Goal: Check status: Check status

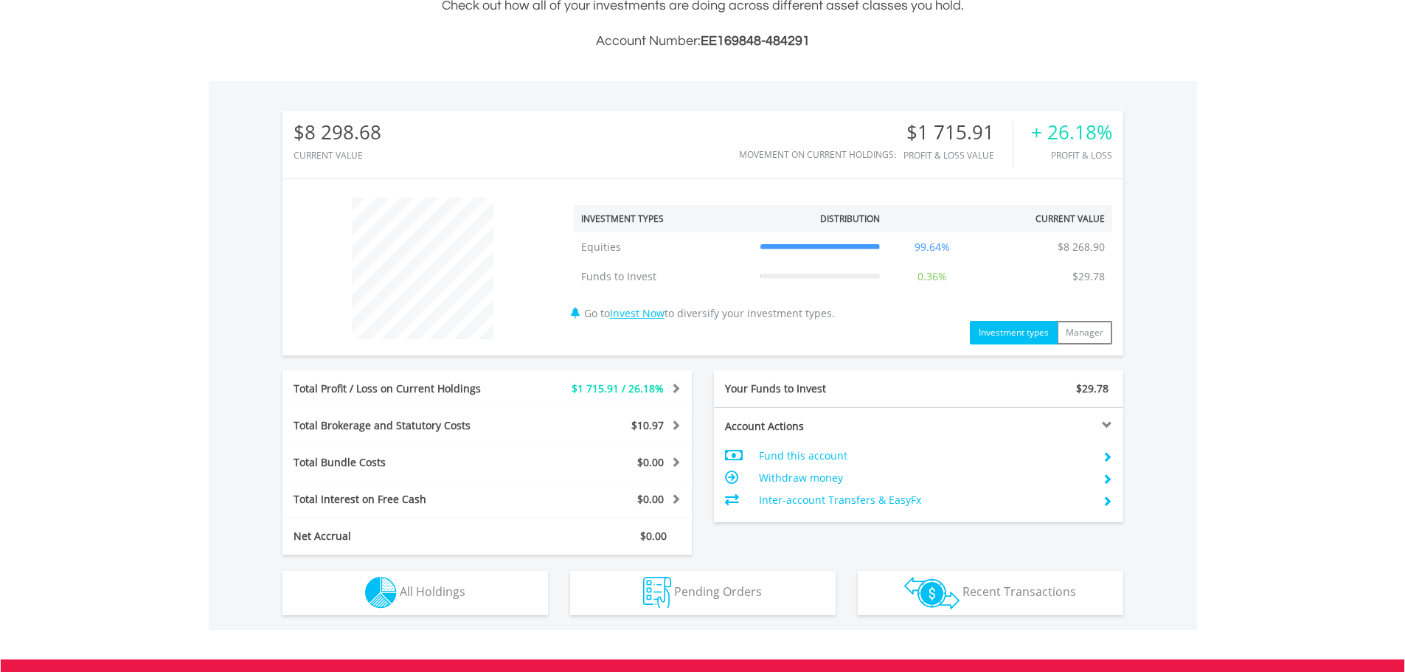
scroll to position [142, 280]
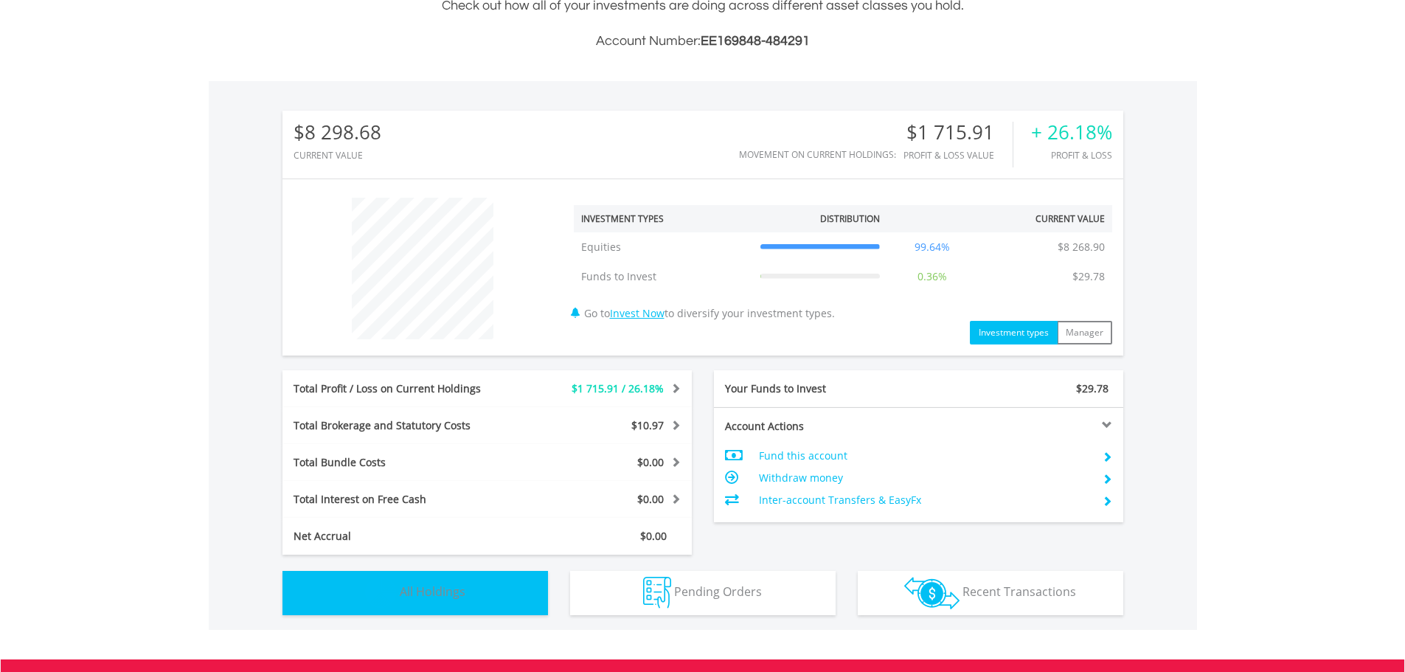
click at [421, 598] on span "All Holdings" at bounding box center [433, 591] width 66 height 16
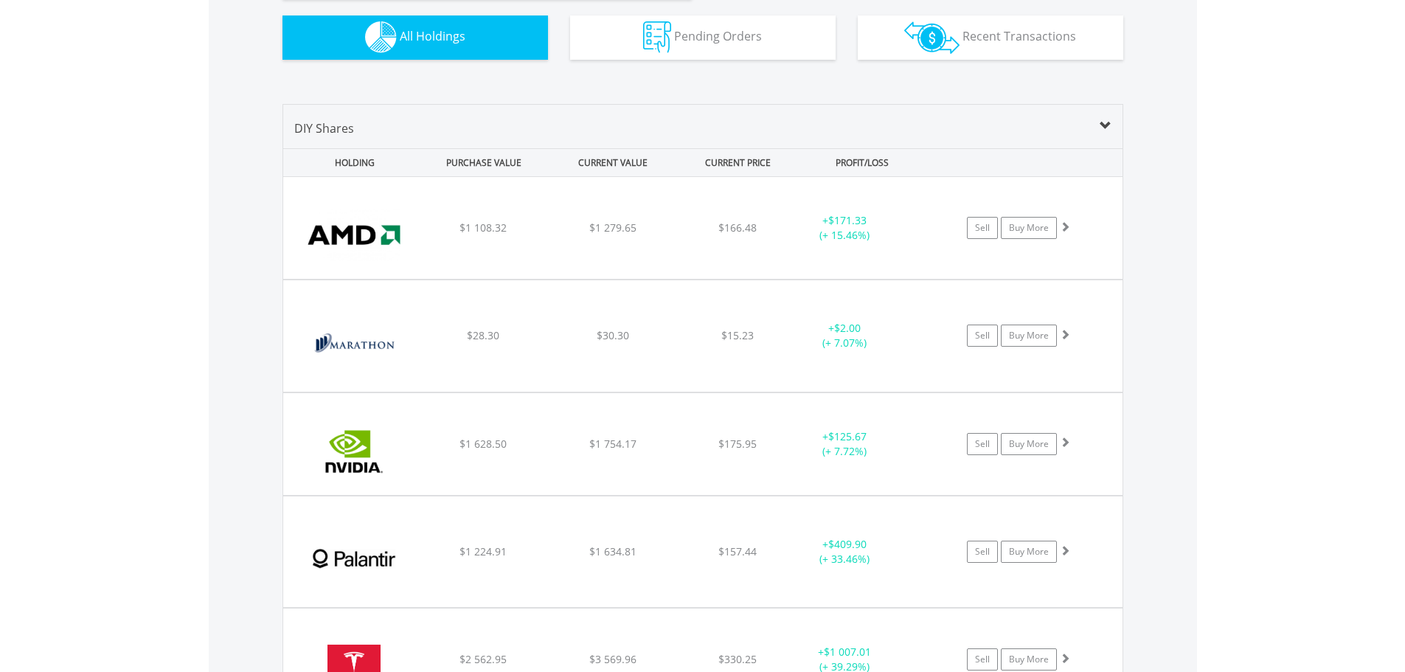
scroll to position [1035, 0]
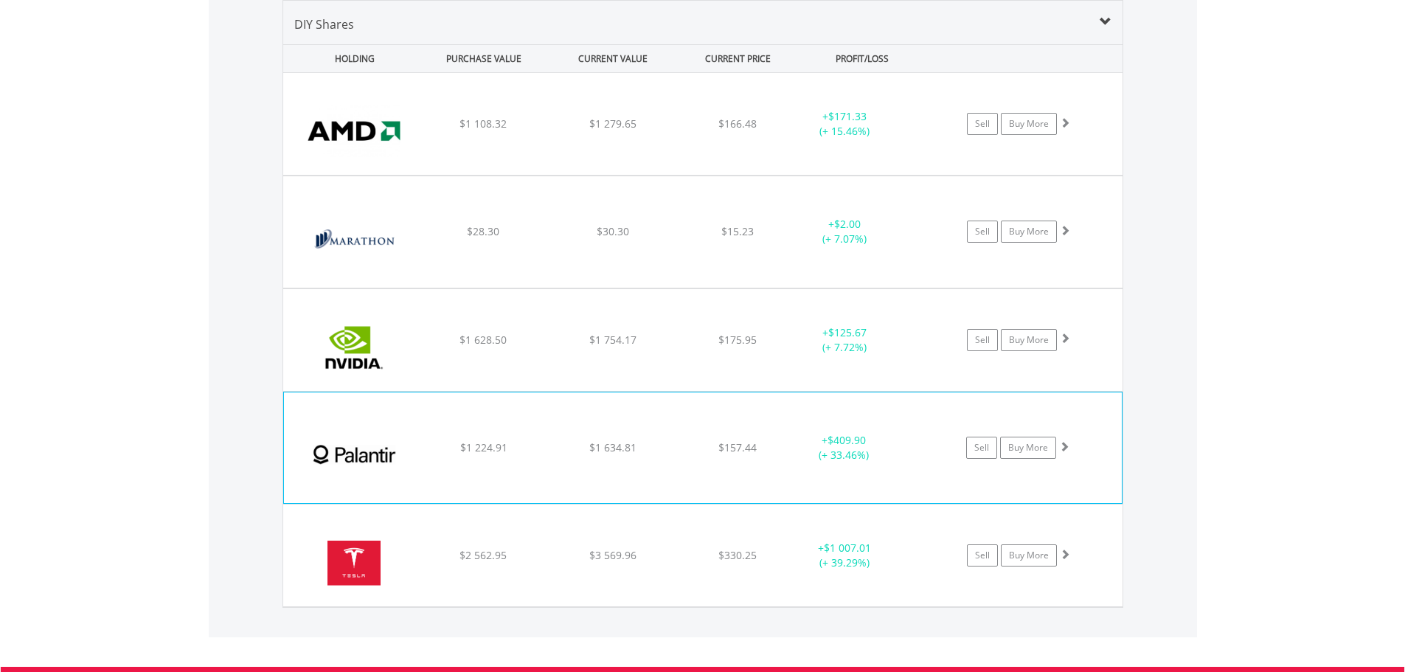
click at [784, 175] on div "﻿ Palantir Technologies Inc $1 224.91 $1 634.81 $157.44 + $409.90 (+ 33.46%) Se…" at bounding box center [702, 124] width 839 height 102
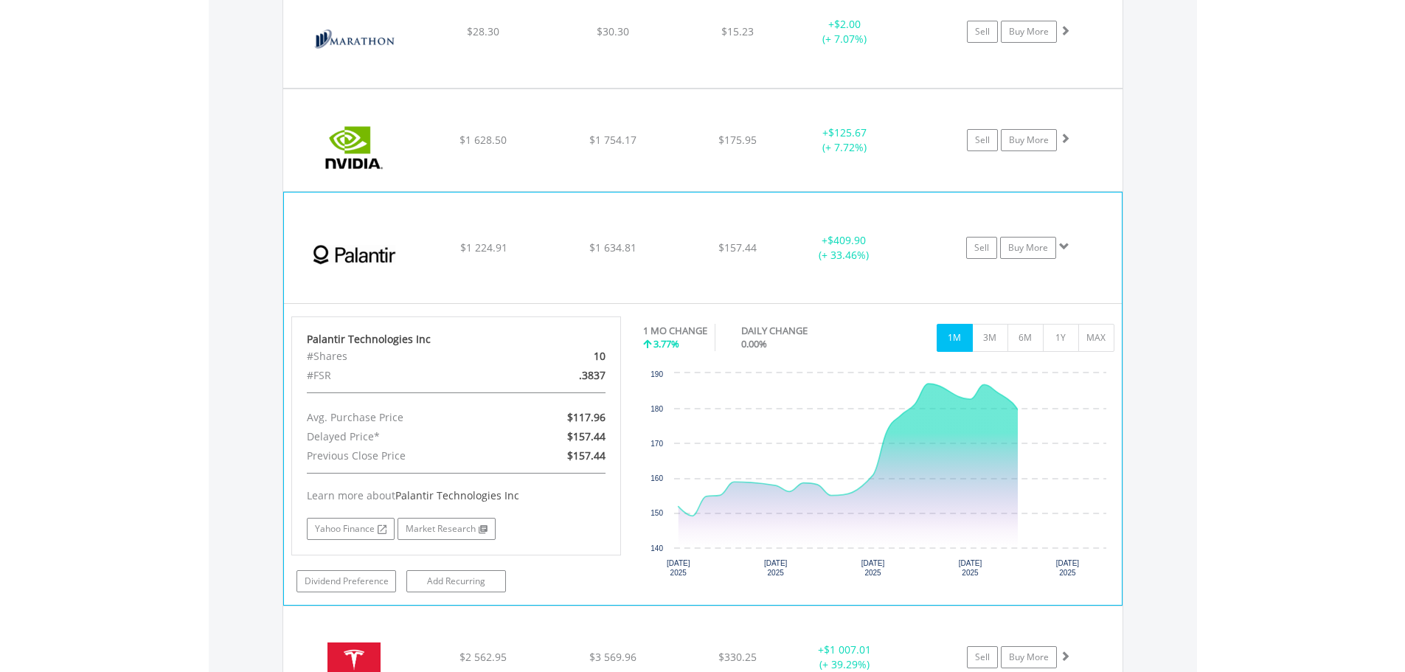
scroll to position [1256, 0]
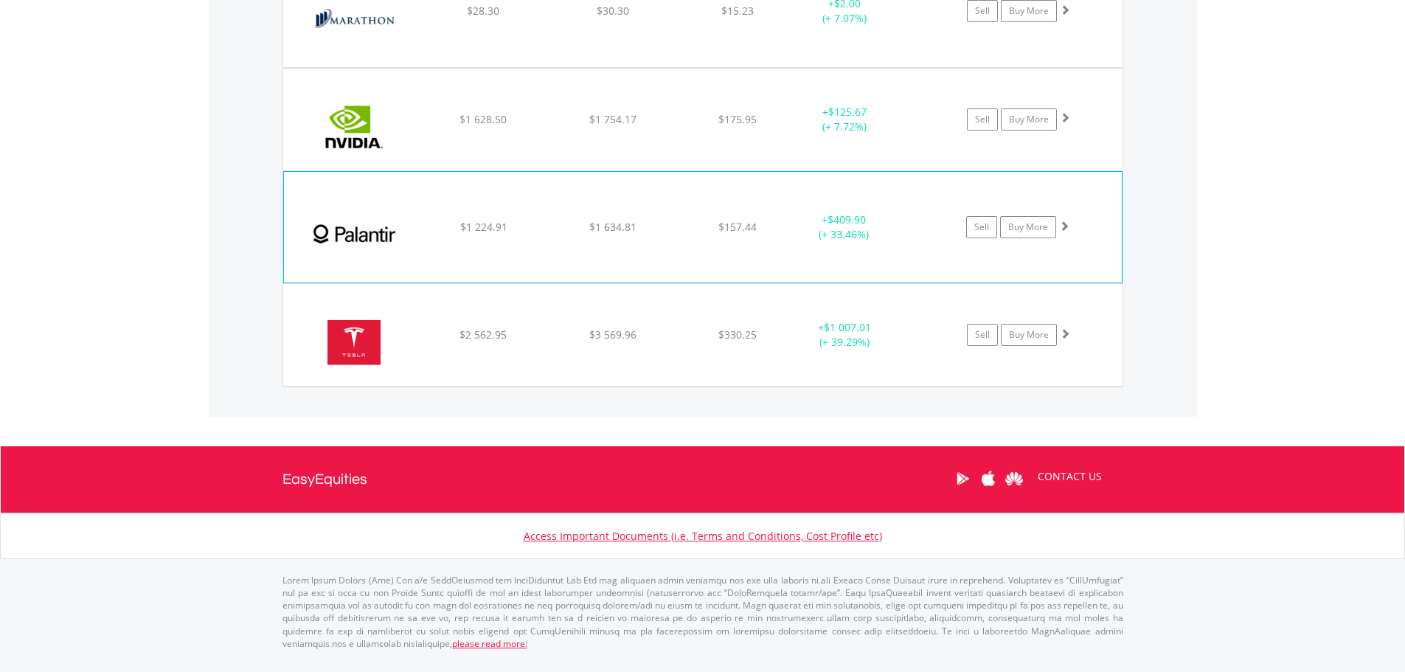
scroll to position [1243, 0]
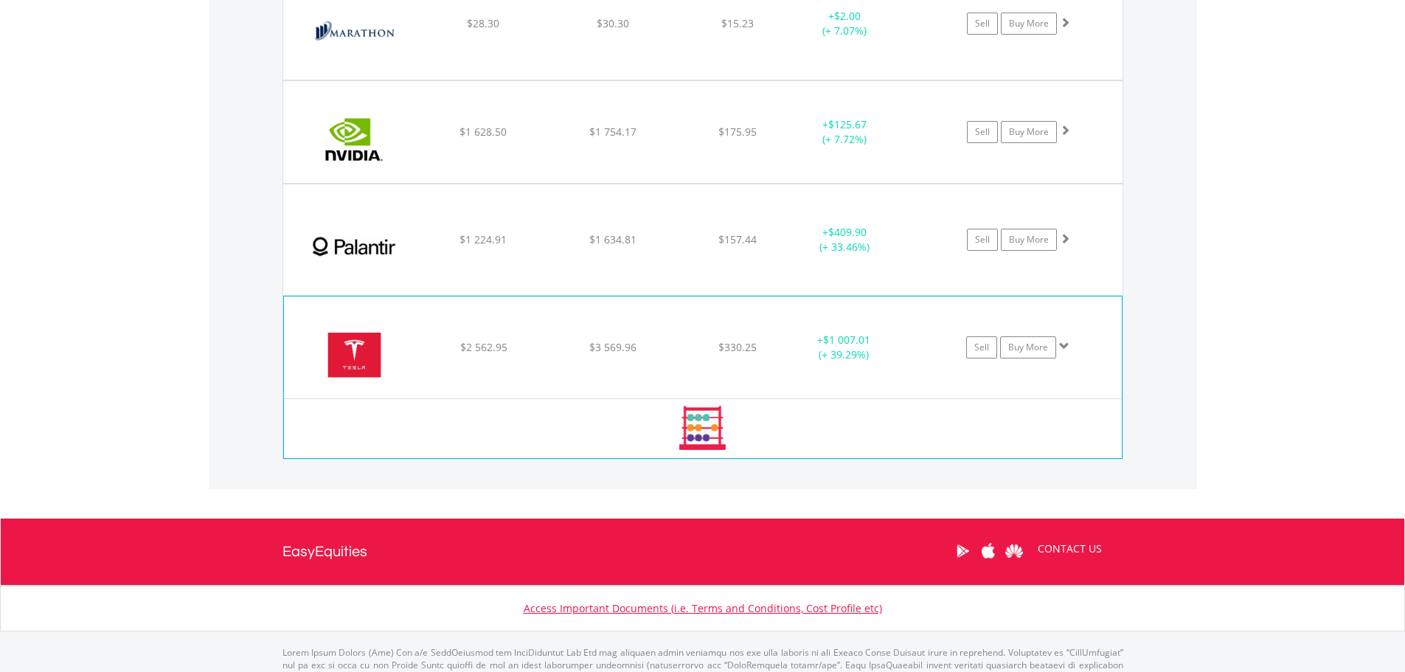
scroll to position [1256, 0]
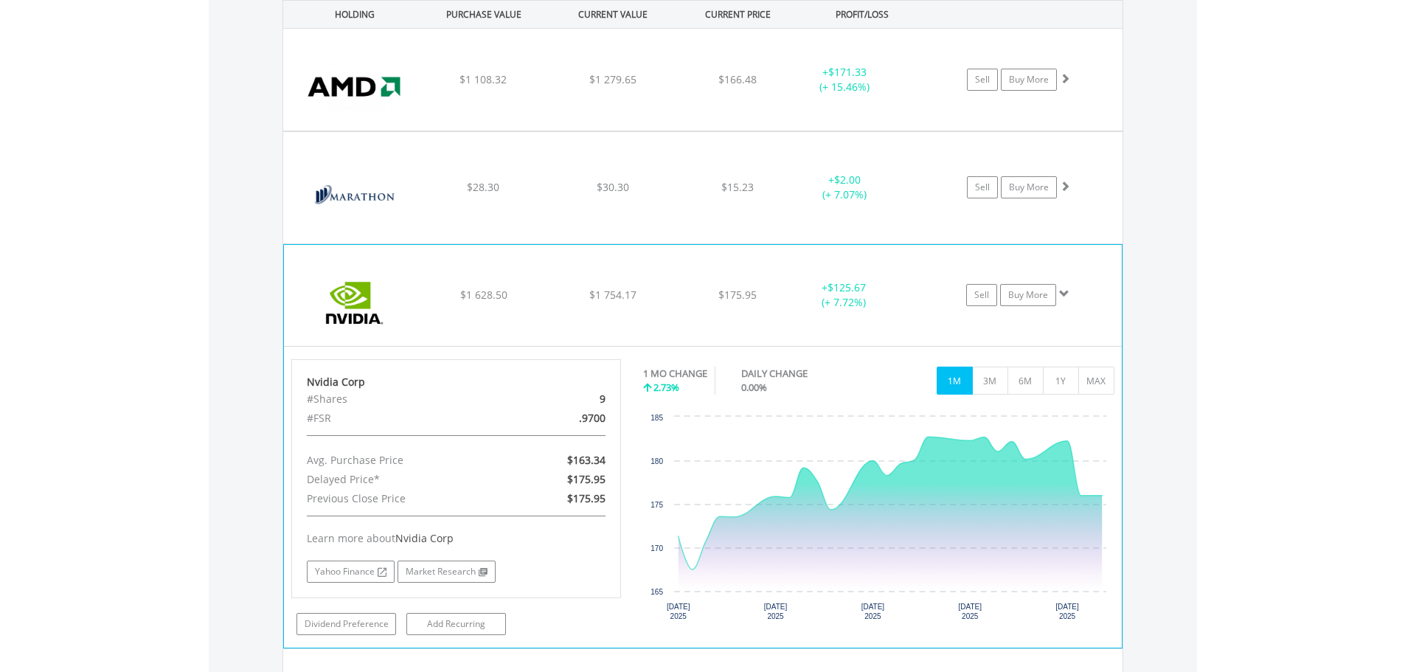
scroll to position [1035, 0]
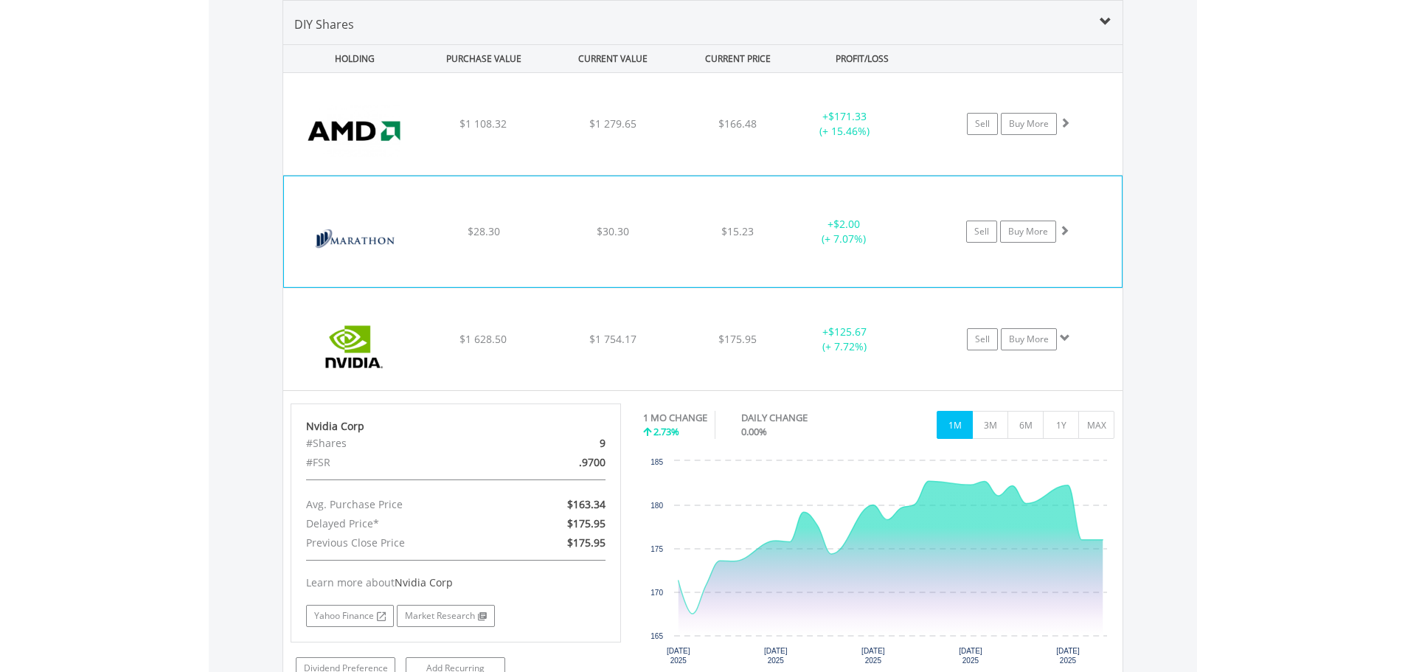
click at [666, 175] on div "﻿ Marathon Digital Holdings Inc $28.30 $30.30 $15.23 + $2.00 (+ 7.07%) Sell Buy…" at bounding box center [702, 124] width 839 height 102
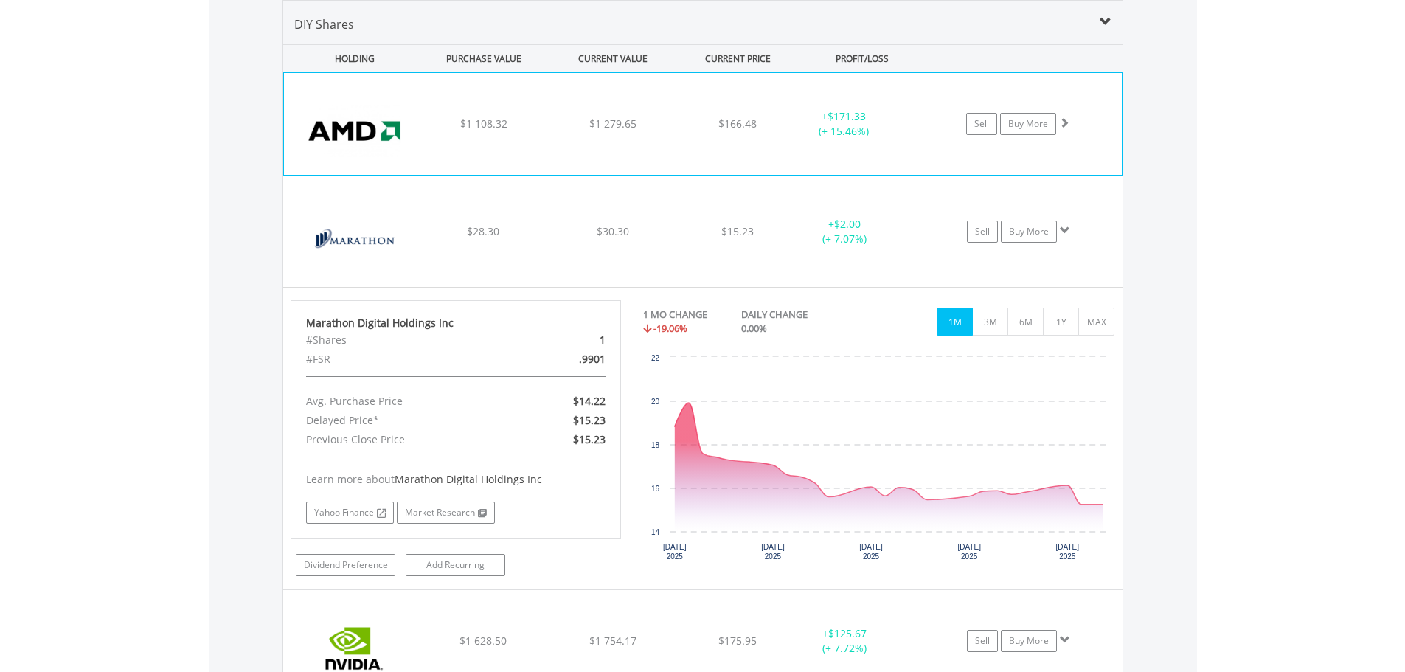
click at [578, 150] on div "﻿ Advanced Micro Devices Inc $1 108.32 $1 279.65 $166.48 + $171.33 (+ 15.46%) S…" at bounding box center [703, 124] width 838 height 102
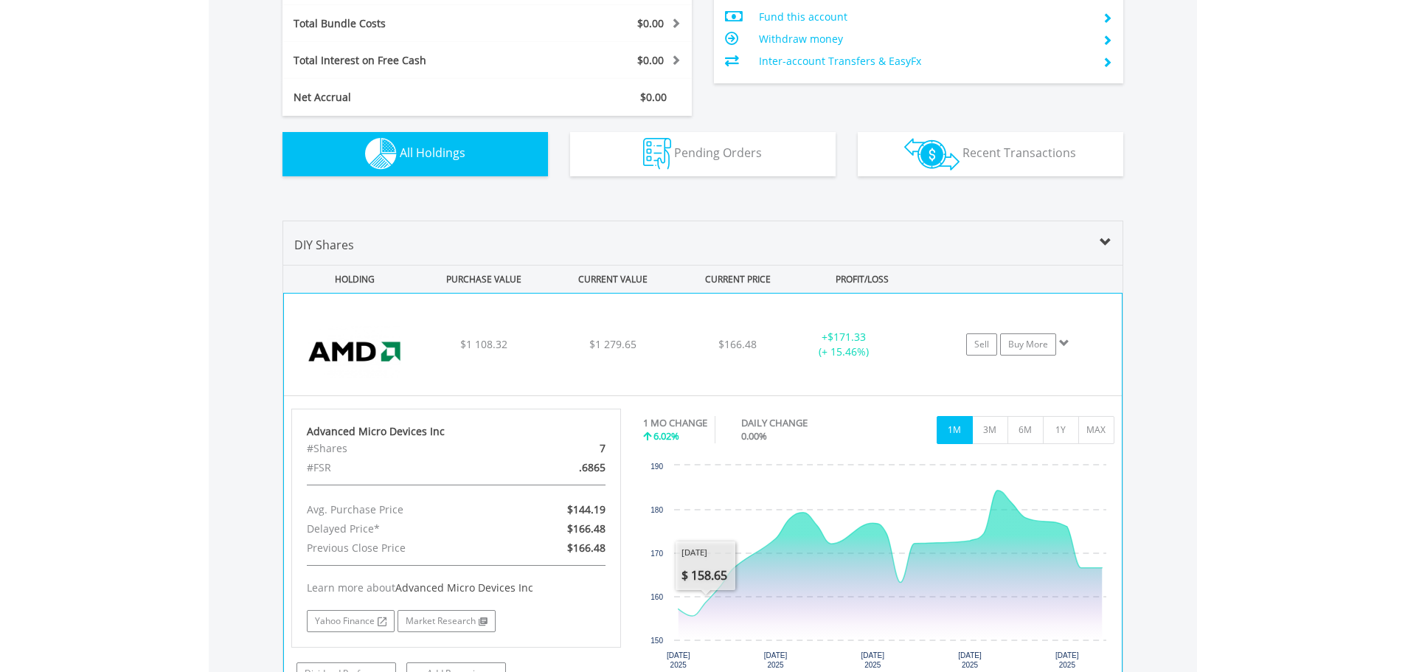
scroll to position [1036, 0]
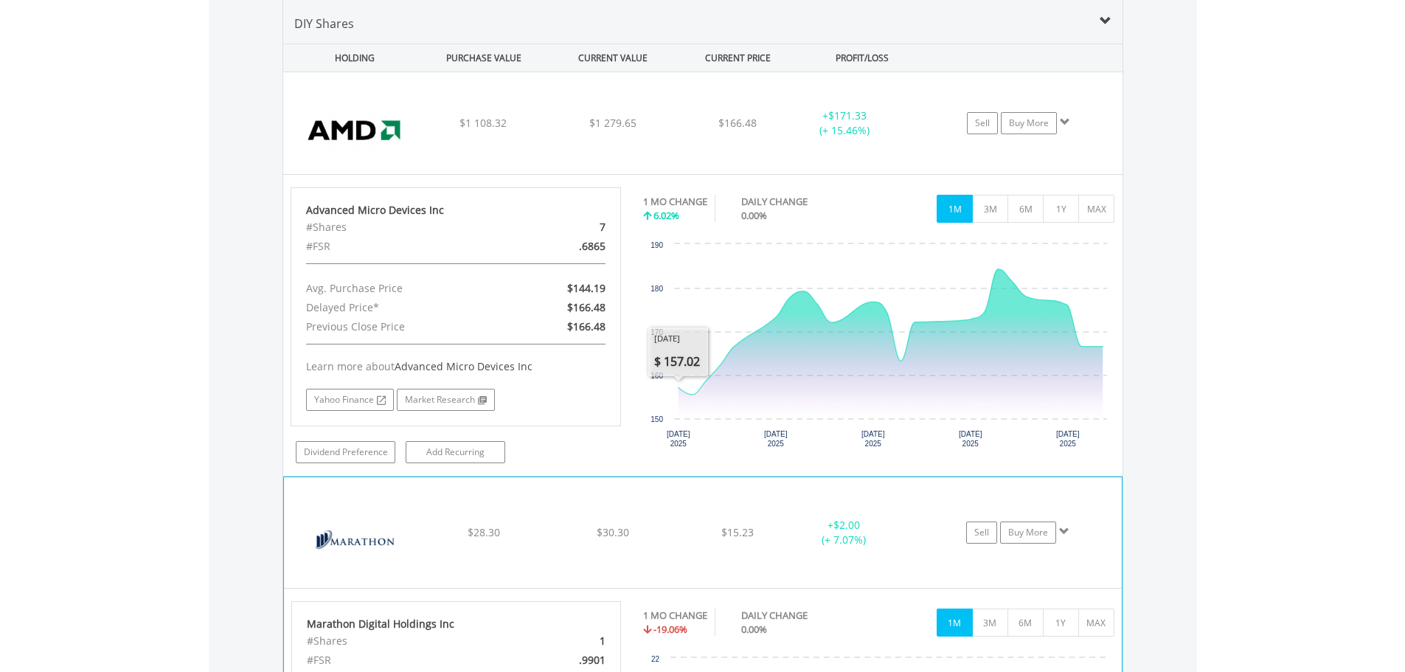
click at [526, 131] on div "$28.30" at bounding box center [483, 123] width 126 height 15
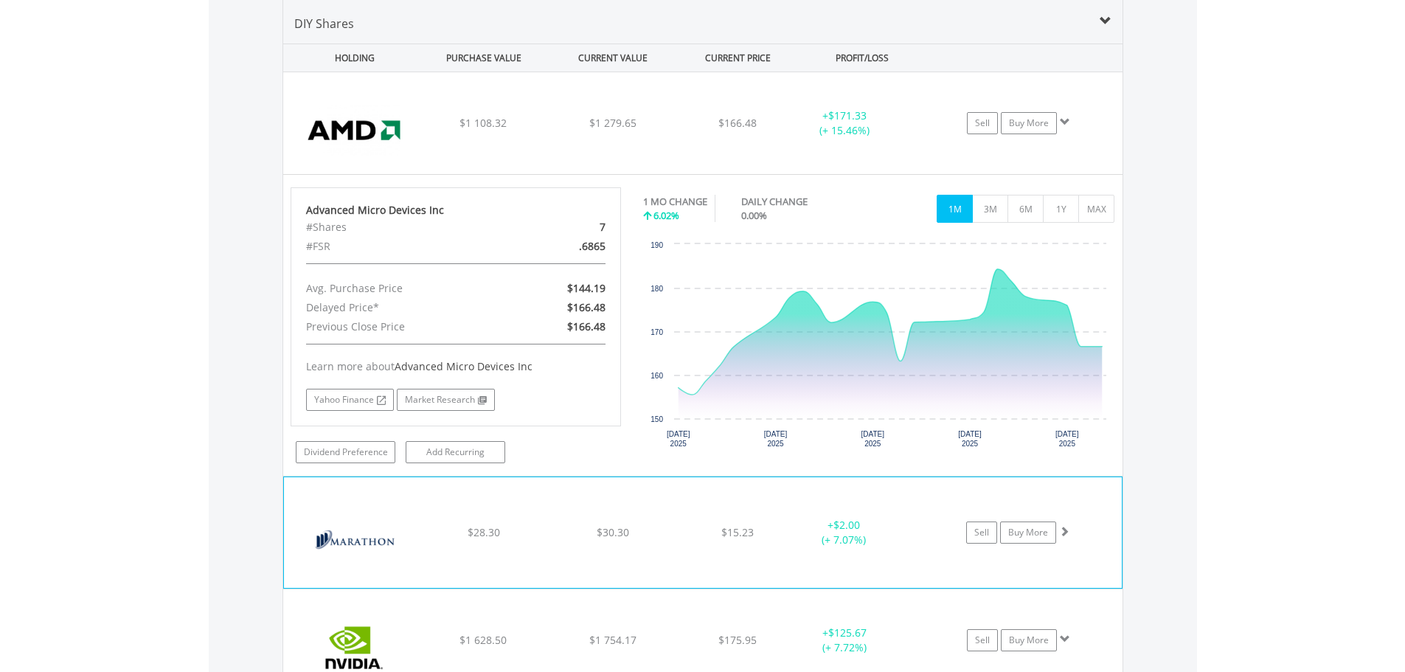
click at [620, 174] on div "﻿ Marathon Digital Holdings Inc $28.30 $30.30 $15.23 + $2.00 (+ 7.07%) Sell Buy…" at bounding box center [702, 123] width 839 height 102
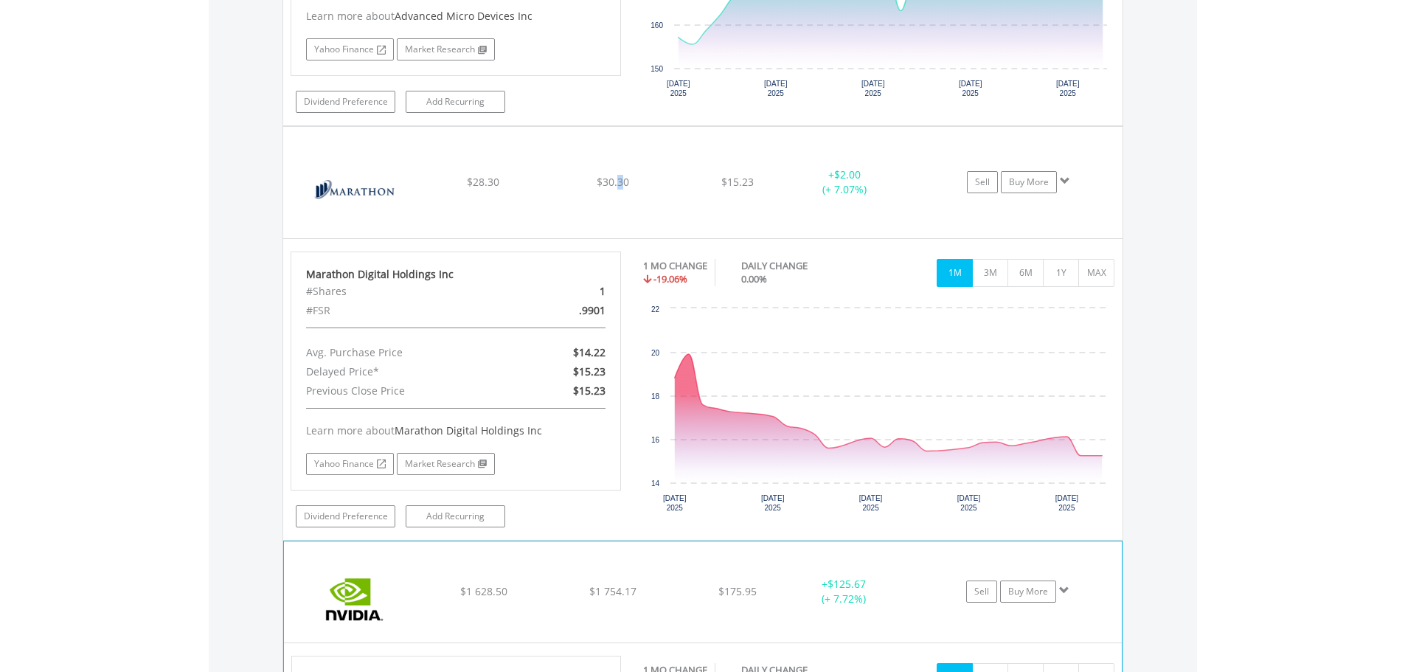
scroll to position [1478, 0]
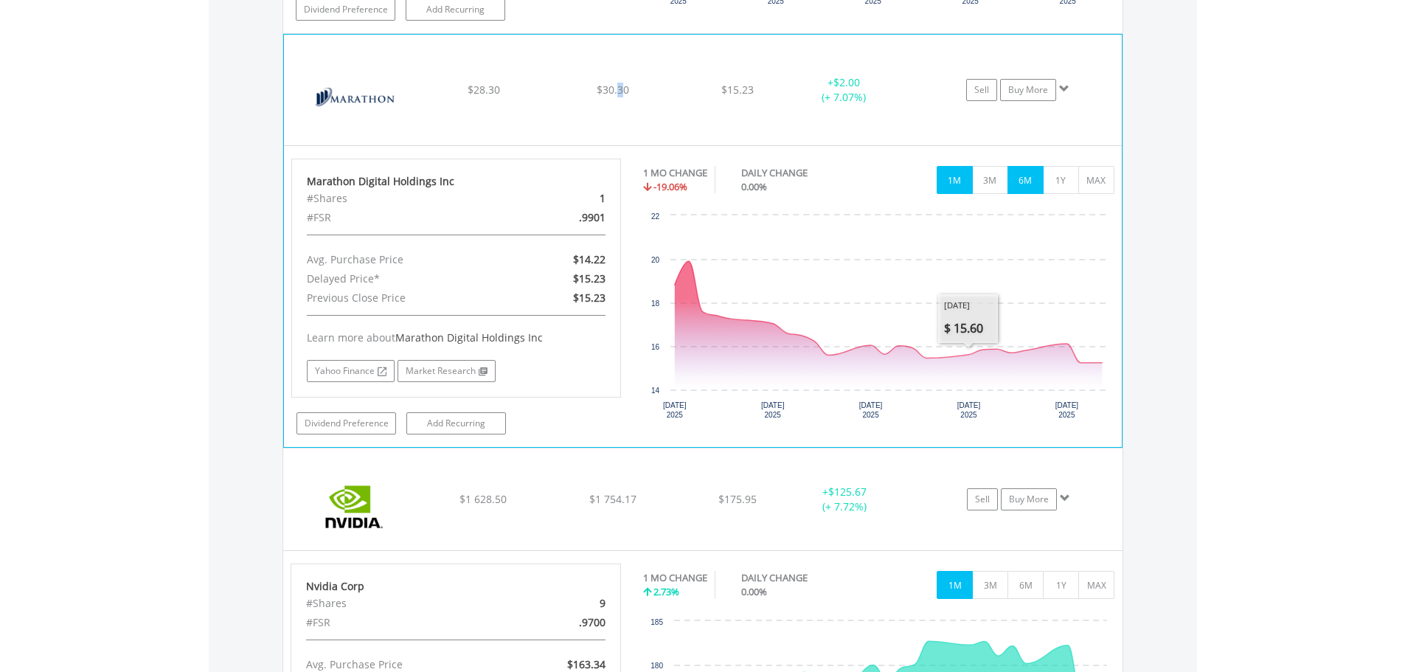
click at [1020, 181] on button "6M" at bounding box center [1026, 180] width 36 height 28
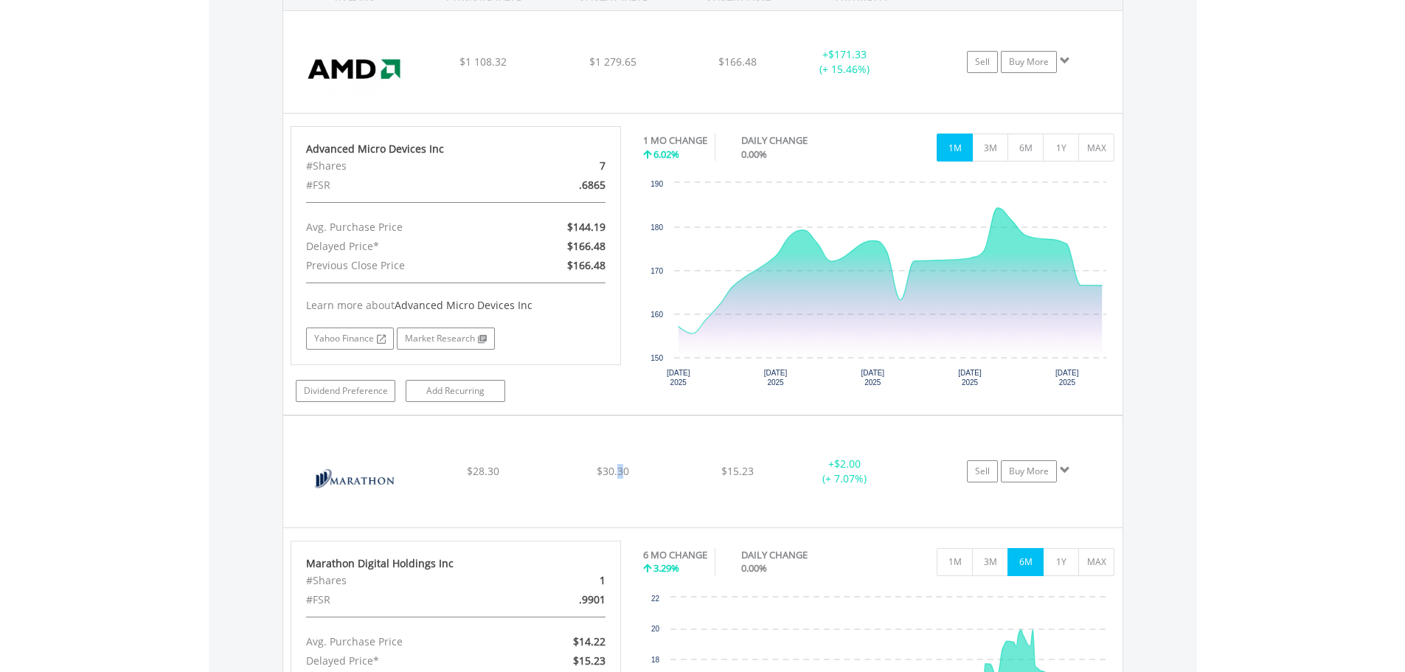
scroll to position [814, 0]
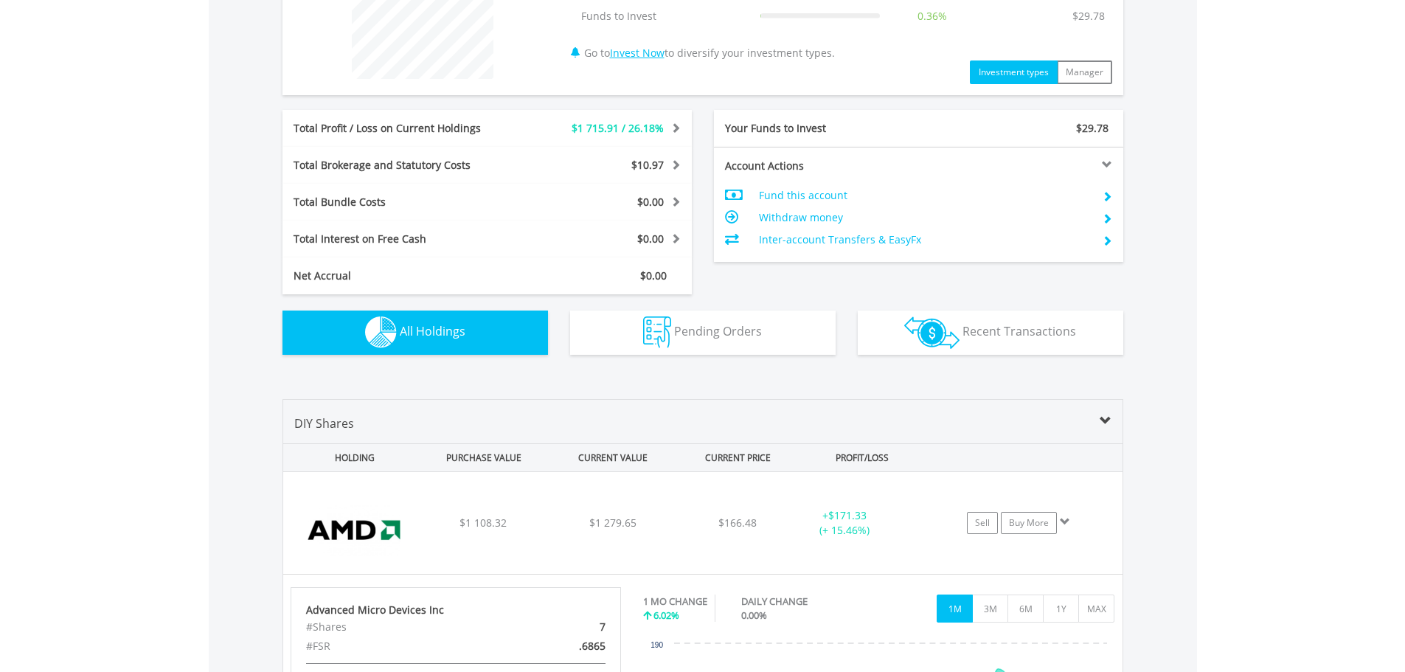
scroll to position [372, 0]
